Goal: Task Accomplishment & Management: Manage account settings

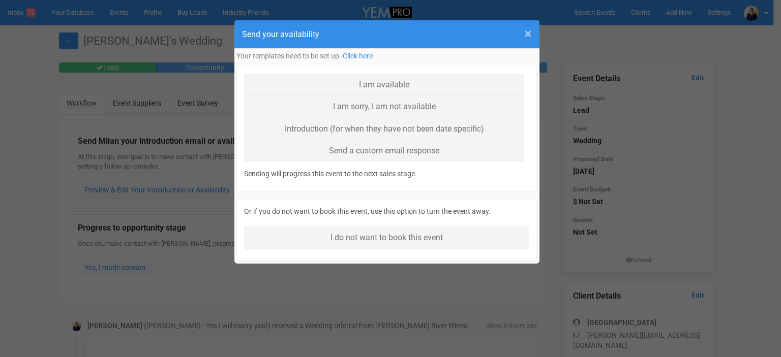
click at [527, 26] on span "×" at bounding box center [528, 33] width 8 height 17
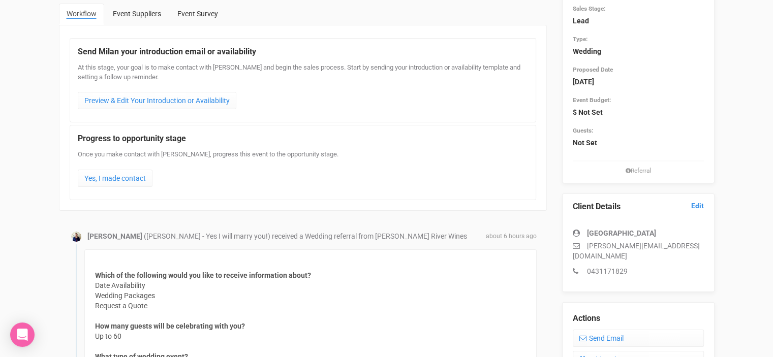
scroll to position [152, 0]
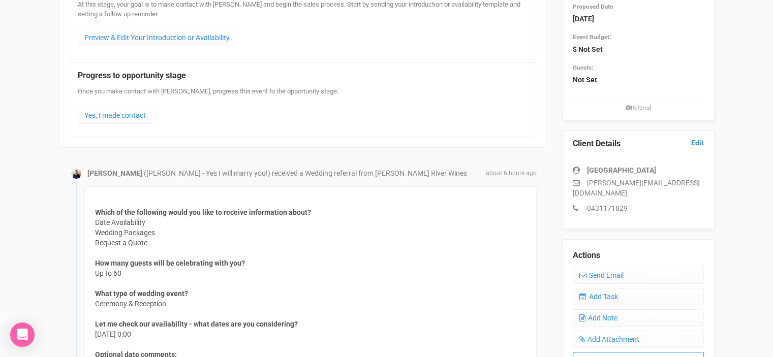
click at [612, 352] on link "PDF Summary" at bounding box center [638, 360] width 131 height 17
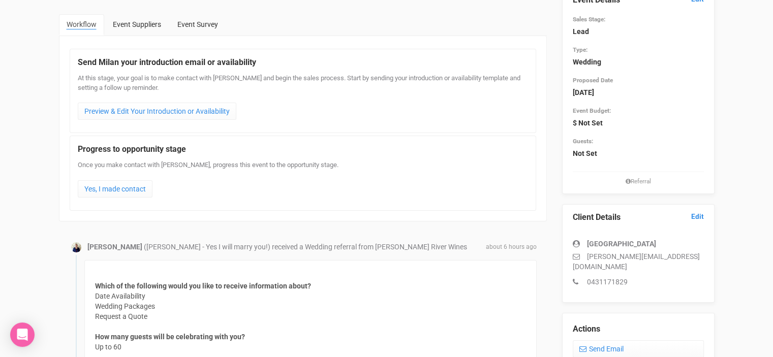
scroll to position [0, 0]
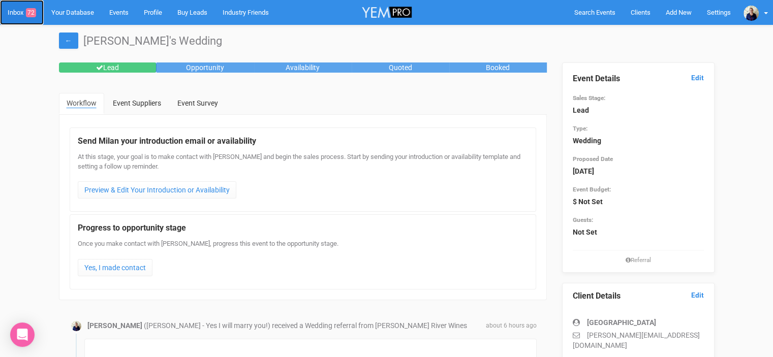
click at [14, 12] on link "Inbox 72" at bounding box center [22, 12] width 44 height 25
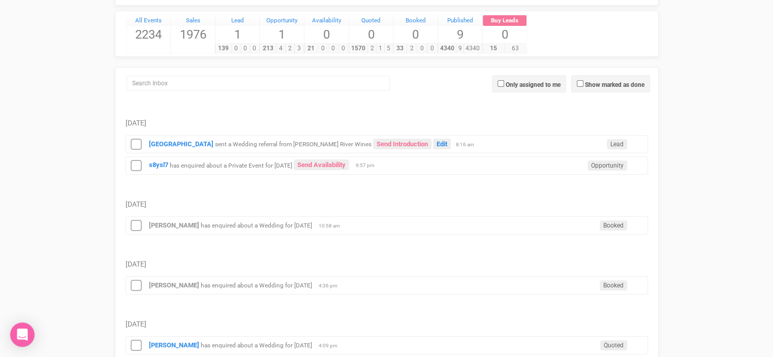
scroll to position [102, 0]
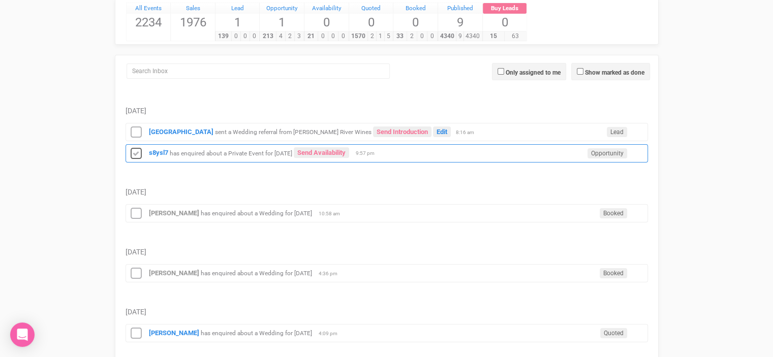
click at [134, 154] on icon at bounding box center [136, 153] width 15 height 13
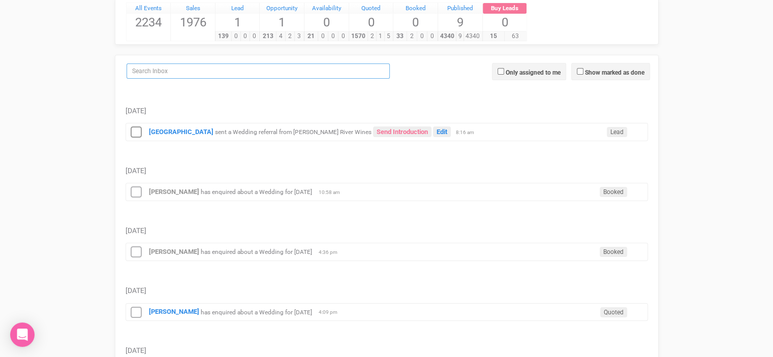
click at [159, 69] on input "search" at bounding box center [258, 71] width 263 height 15
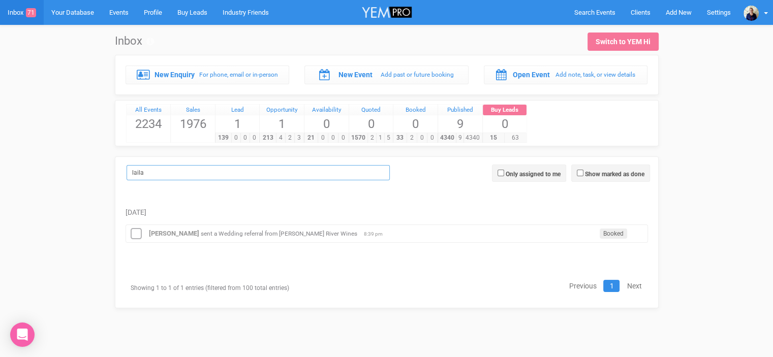
scroll to position [0, 0]
click at [138, 234] on icon at bounding box center [139, 234] width 15 height 13
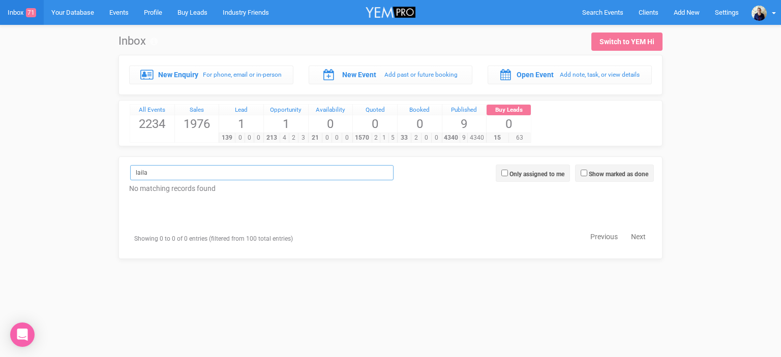
click at [148, 166] on input "laila" at bounding box center [261, 172] width 263 height 15
type input "l"
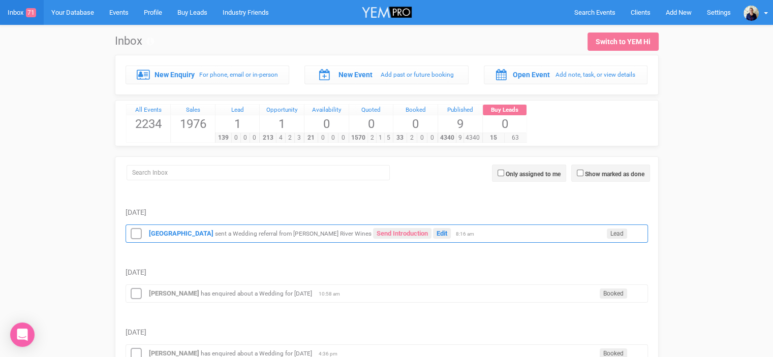
click at [264, 230] on small "sent a Wedding referral from [PERSON_NAME] River Wines" at bounding box center [293, 233] width 157 height 7
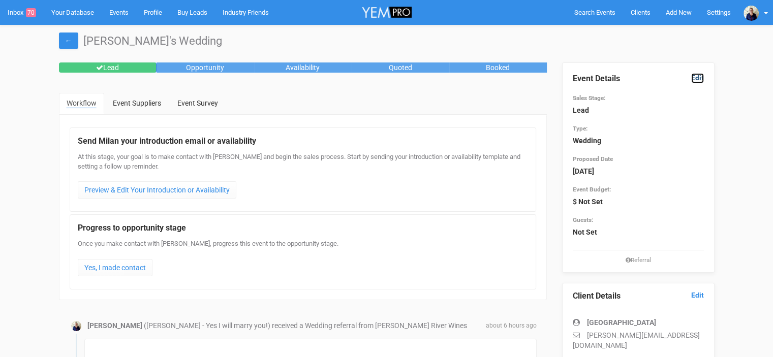
click at [699, 78] on link "Edit" at bounding box center [697, 78] width 13 height 10
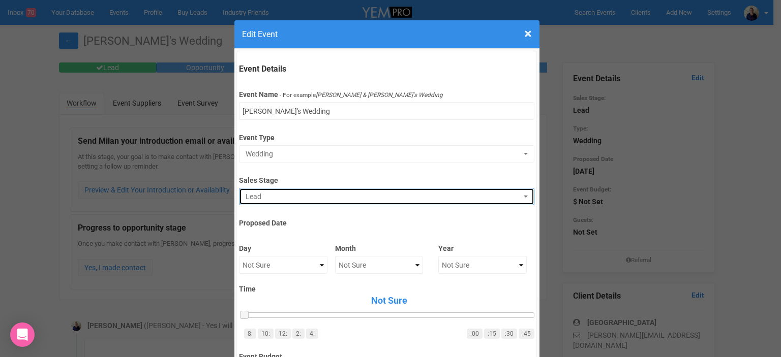
click at [269, 197] on span "Lead" at bounding box center [382, 197] width 275 height 10
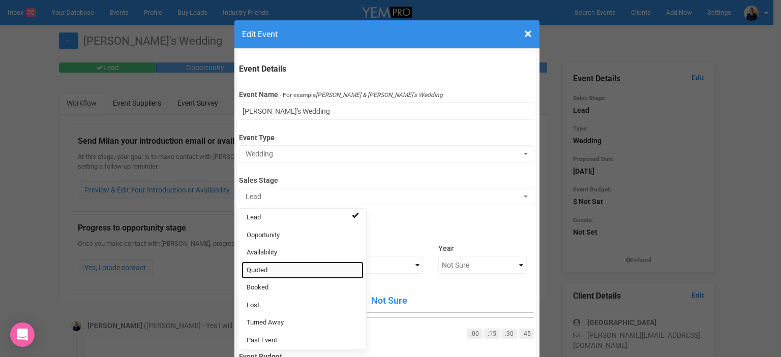
click at [265, 266] on link "Quoted" at bounding box center [302, 271] width 122 height 18
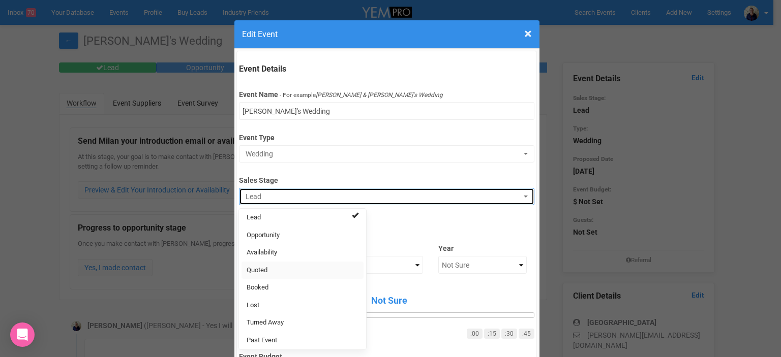
select select "9"
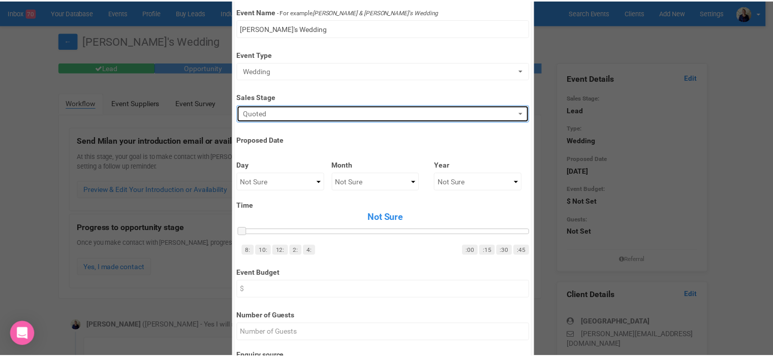
scroll to position [305, 0]
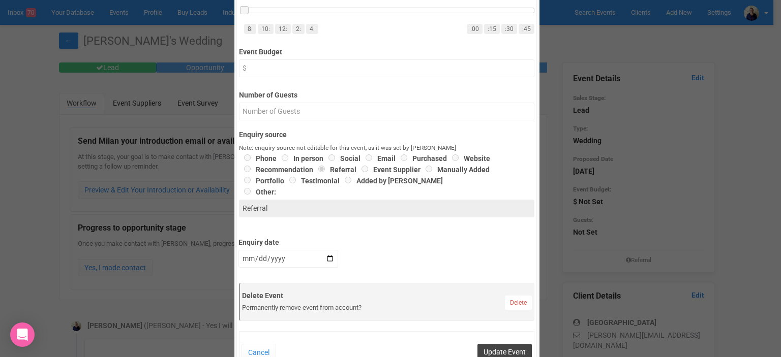
click at [506, 350] on button "Update Event" at bounding box center [504, 352] width 54 height 16
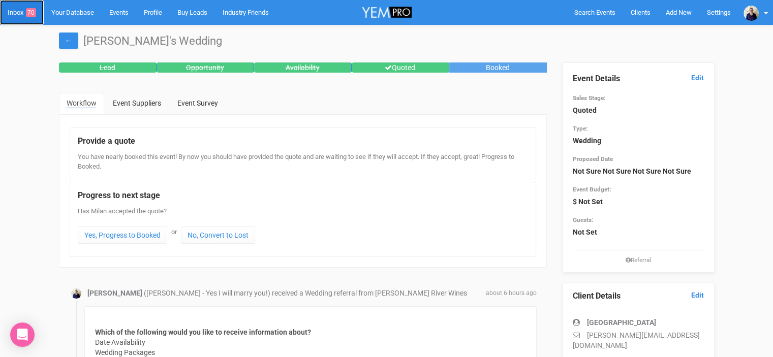
click at [15, 2] on link "Inbox 70" at bounding box center [22, 12] width 44 height 25
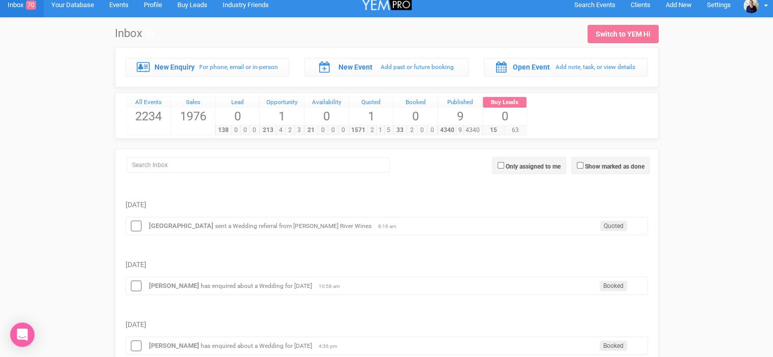
scroll to position [102, 0]
